Goal: Task Accomplishment & Management: Use online tool/utility

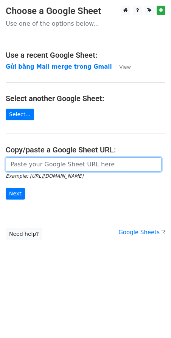
click at [46, 162] on input "url" at bounding box center [84, 164] width 156 height 14
paste input "[URL][DOMAIN_NAME]"
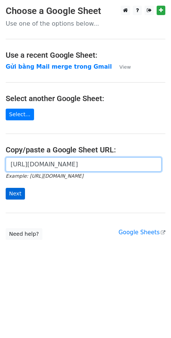
type input "[URL][DOMAIN_NAME]"
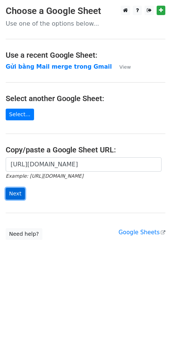
click at [18, 190] on input "Next" at bounding box center [15, 194] width 19 height 12
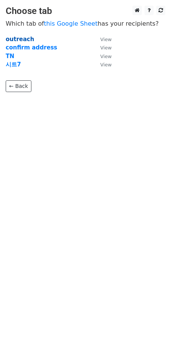
click at [14, 37] on strong "outreach" at bounding box center [20, 39] width 28 height 7
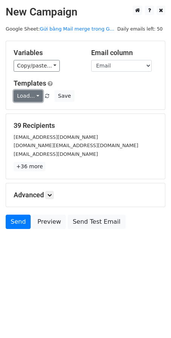
click at [34, 96] on link "Load..." at bounding box center [28, 96] width 29 height 12
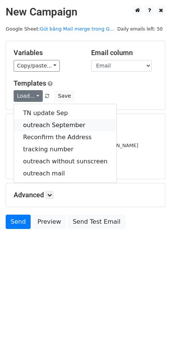
click at [39, 123] on link "outreach September" at bounding box center [65, 125] width 102 height 12
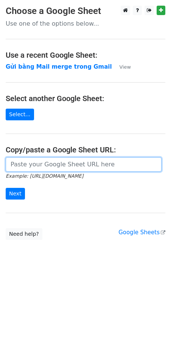
click at [48, 168] on input "url" at bounding box center [84, 164] width 156 height 14
paste input "https://docs.google.com/spreadsheets/d/1cjVd6gRPH9KNXuA38ONzmLVpR97er3TsyXYcOIG…"
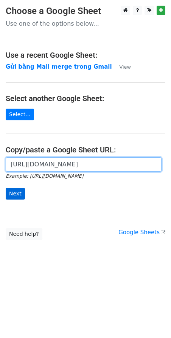
type input "https://docs.google.com/spreadsheets/d/1cjVd6gRPH9KNXuA38ONzmLVpR97er3TsyXYcOIG…"
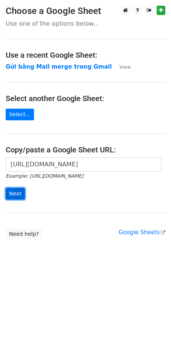
scroll to position [0, 0]
click at [16, 194] on input "Next" at bounding box center [15, 194] width 19 height 12
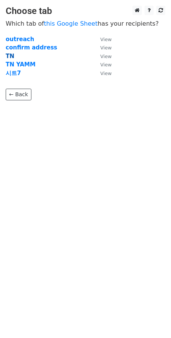
click at [9, 56] on strong "TN" at bounding box center [10, 56] width 9 height 7
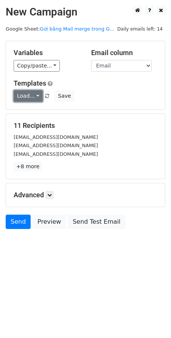
click at [29, 97] on link "Load..." at bounding box center [28, 96] width 29 height 12
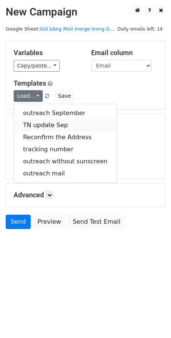
click at [43, 123] on link "TN update Sep" at bounding box center [65, 125] width 102 height 12
